Goal: Task Accomplishment & Management: Manage account settings

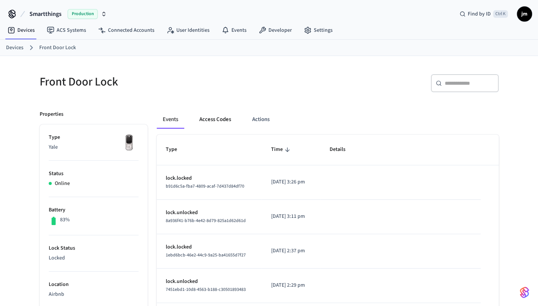
click at [226, 113] on button "Access Codes" at bounding box center [215, 119] width 44 height 18
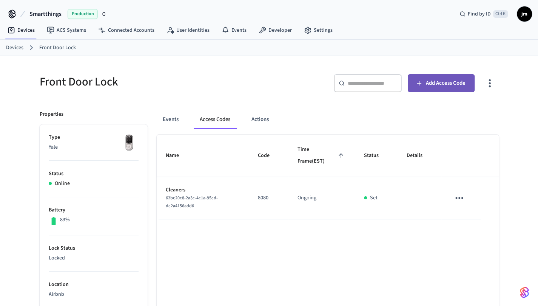
click at [459, 78] on span "Add Access Code" at bounding box center [446, 83] width 40 height 10
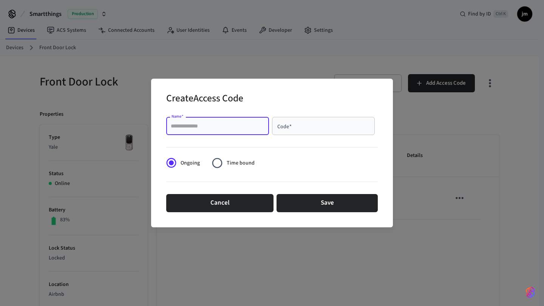
click at [231, 123] on input "Name   *" at bounding box center [218, 126] width 94 height 8
type input "**********"
click at [291, 132] on div "Code   *" at bounding box center [323, 126] width 103 height 18
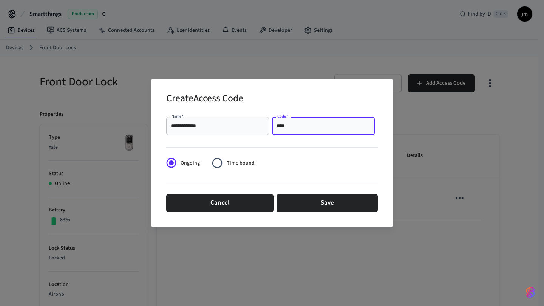
type input "****"
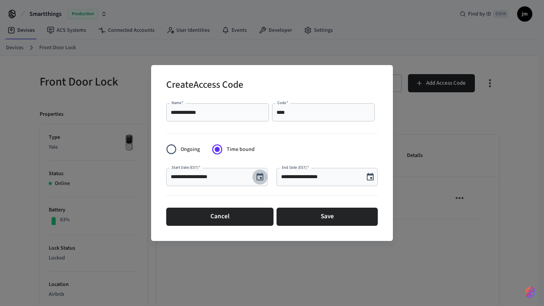
click at [264, 177] on icon "Choose date, selected date is Sep 4, 2025" at bounding box center [259, 176] width 9 height 9
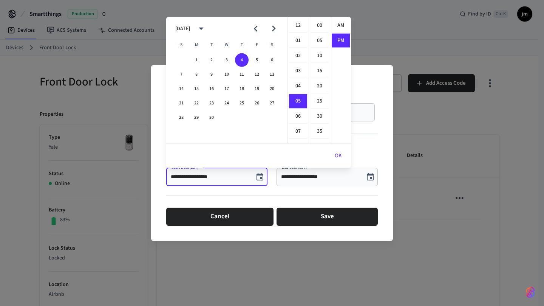
scroll to position [14, 0]
click at [370, 176] on icon "Choose date, selected date is Sep 4, 2025" at bounding box center [370, 176] width 9 height 9
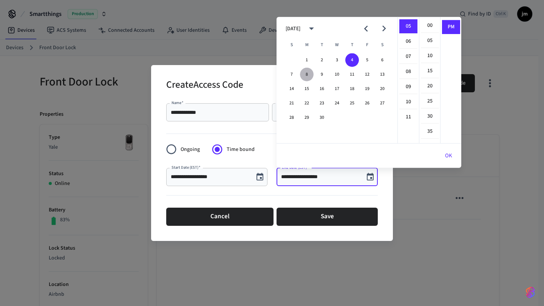
click at [307, 72] on button "8" at bounding box center [307, 75] width 14 height 14
click at [406, 115] on li "11" at bounding box center [408, 117] width 18 height 14
click at [429, 115] on li "30" at bounding box center [430, 116] width 18 height 14
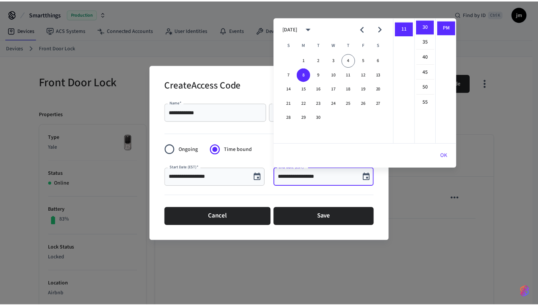
scroll to position [0, 0]
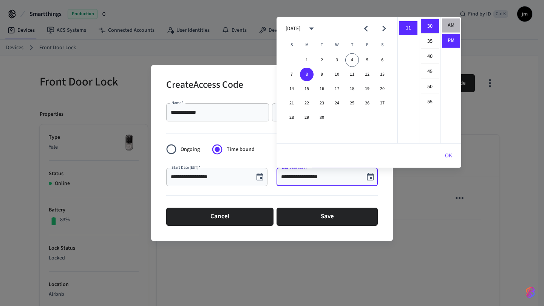
click at [449, 22] on li "AM" at bounding box center [451, 26] width 18 height 14
type input "**********"
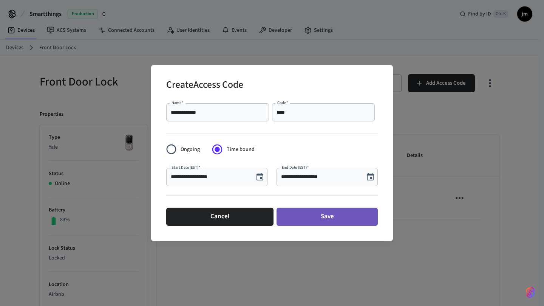
click at [355, 214] on button "Save" at bounding box center [327, 216] width 101 height 18
